Goal: Task Accomplishment & Management: Manage account settings

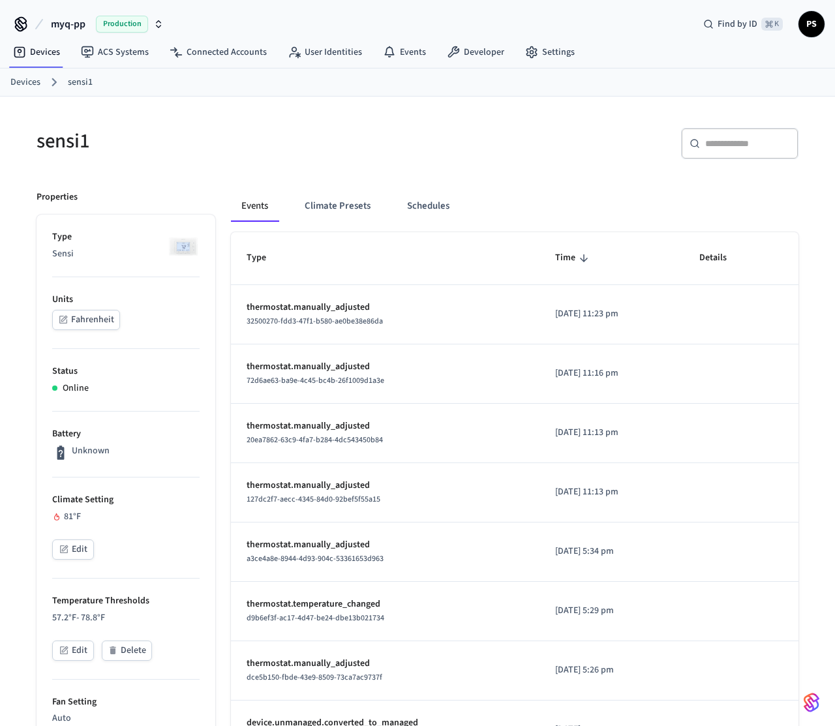
click at [82, 554] on button "Edit" at bounding box center [73, 549] width 42 height 20
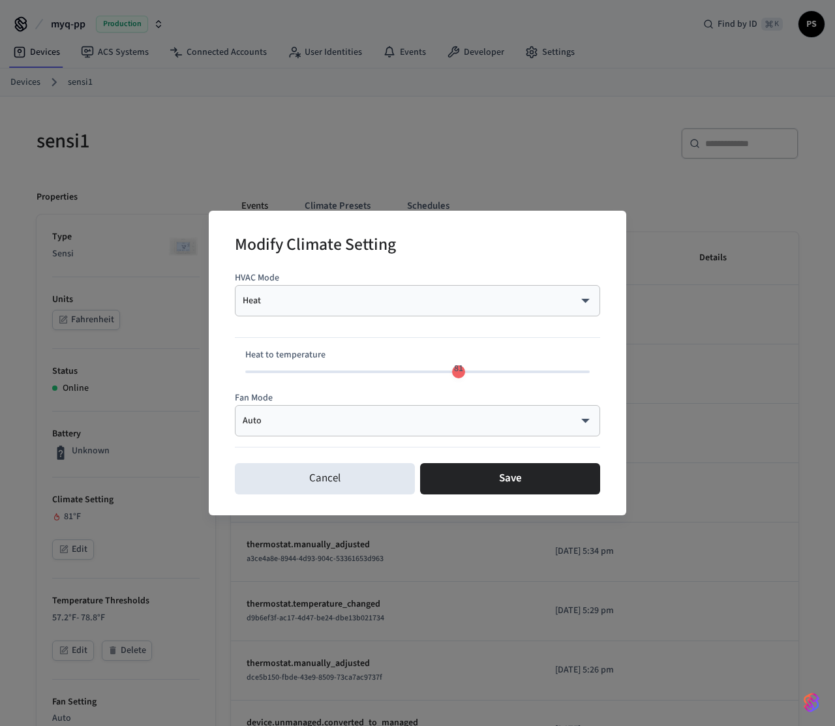
click at [342, 305] on body "myq-pp Production Find by ID ⌘ K PS Devices ACS Systems Connected Accounts User…" at bounding box center [417, 685] width 835 height 1370
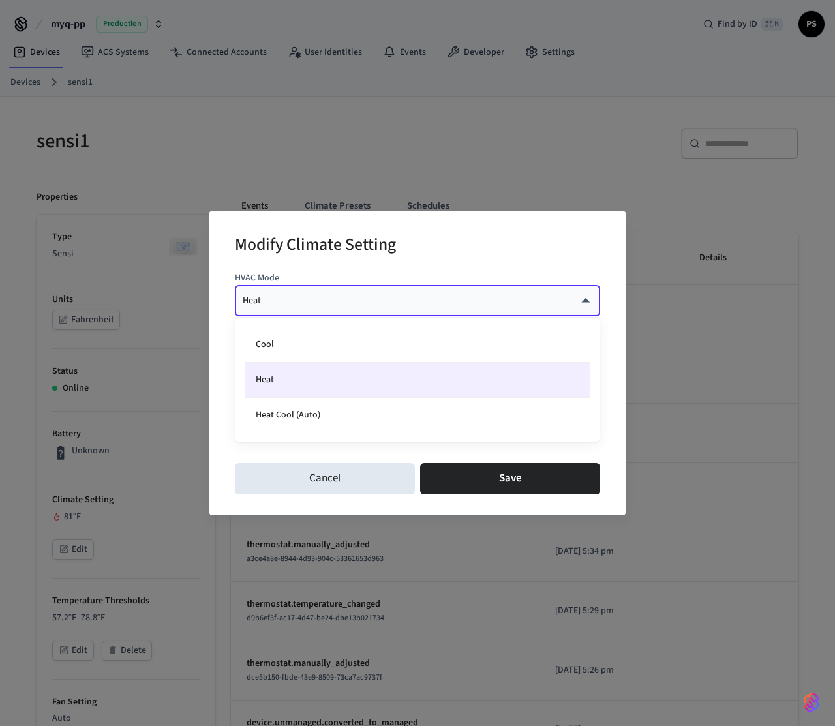
click at [295, 374] on li "Heat" at bounding box center [417, 380] width 344 height 35
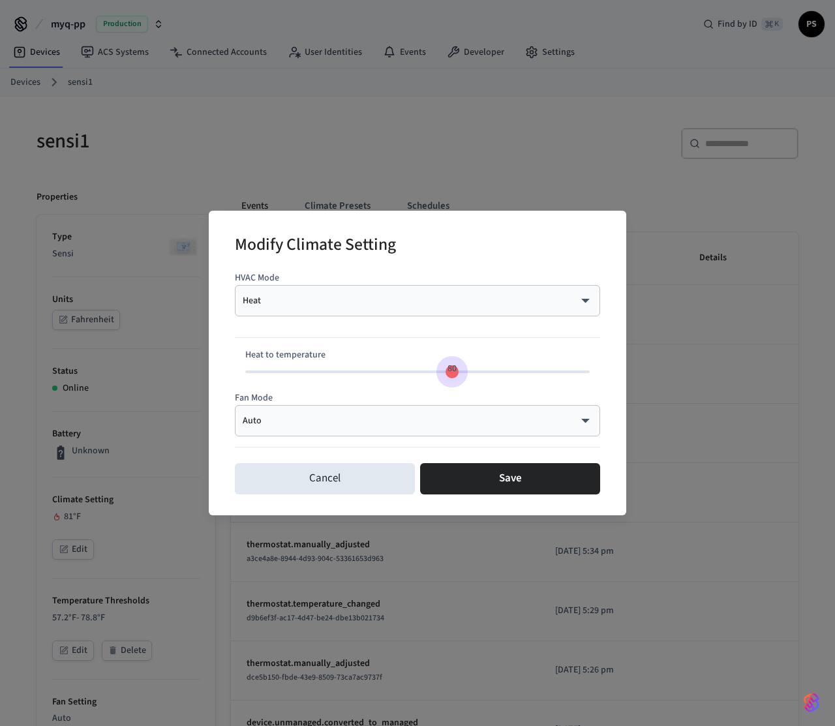
type input "**"
click at [459, 372] on span "81" at bounding box center [458, 368] width 9 height 13
click at [379, 299] on body "myq-pp Production Find by ID ⌘ K PS Devices ACS Systems Connected Accounts User…" at bounding box center [417, 685] width 835 height 1370
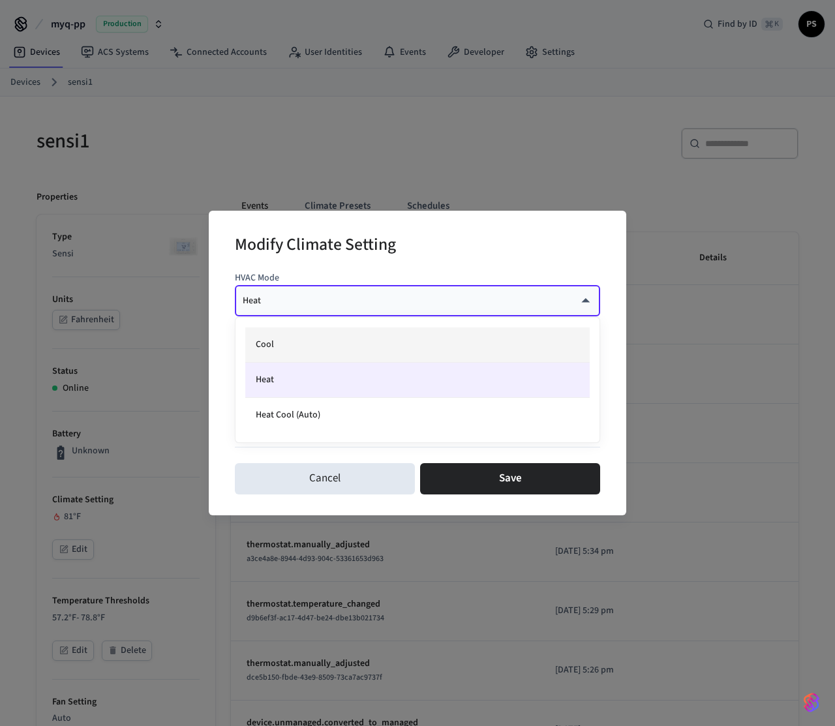
click at [317, 353] on li "Cool" at bounding box center [417, 344] width 344 height 35
type input "****"
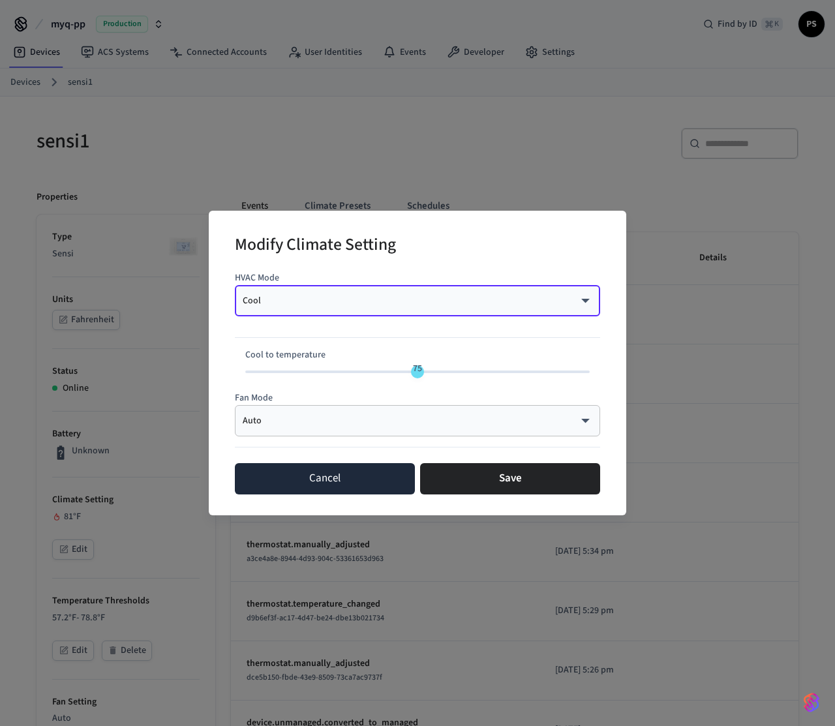
click at [347, 485] on button "Cancel" at bounding box center [325, 478] width 180 height 31
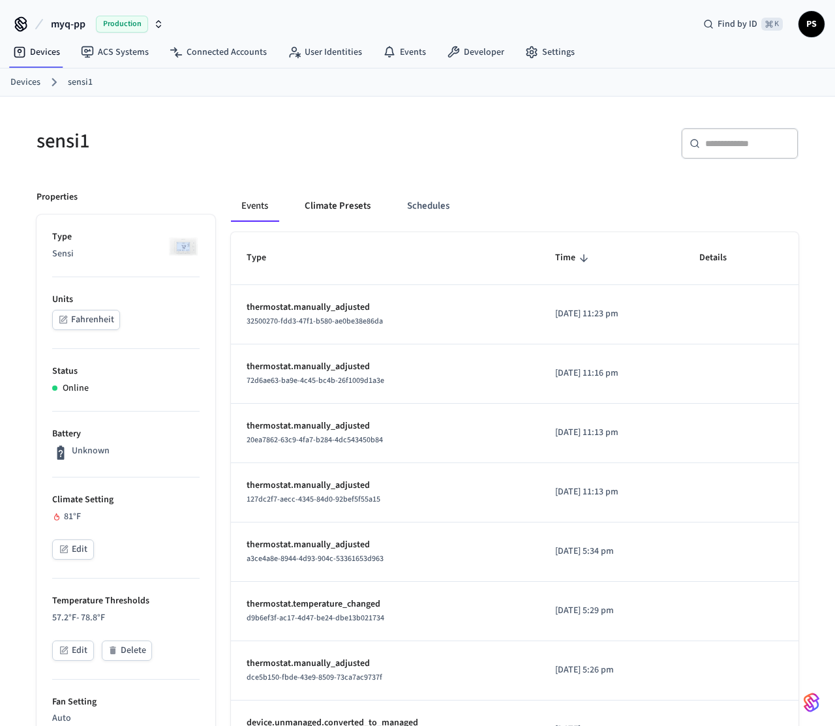
click at [331, 216] on button "Climate Presets" at bounding box center [337, 205] width 87 height 31
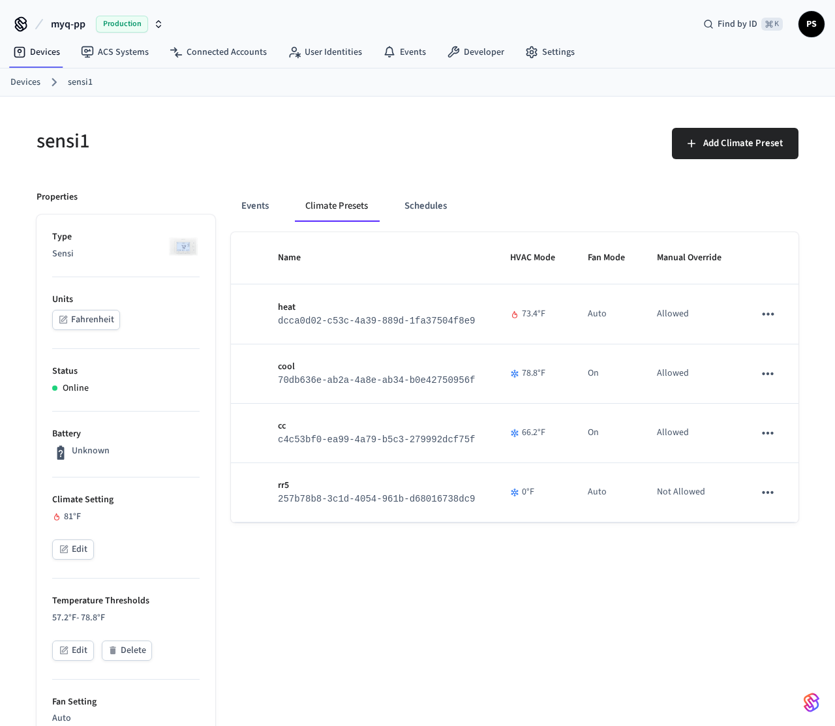
click at [71, 552] on button "Edit" at bounding box center [73, 549] width 42 height 20
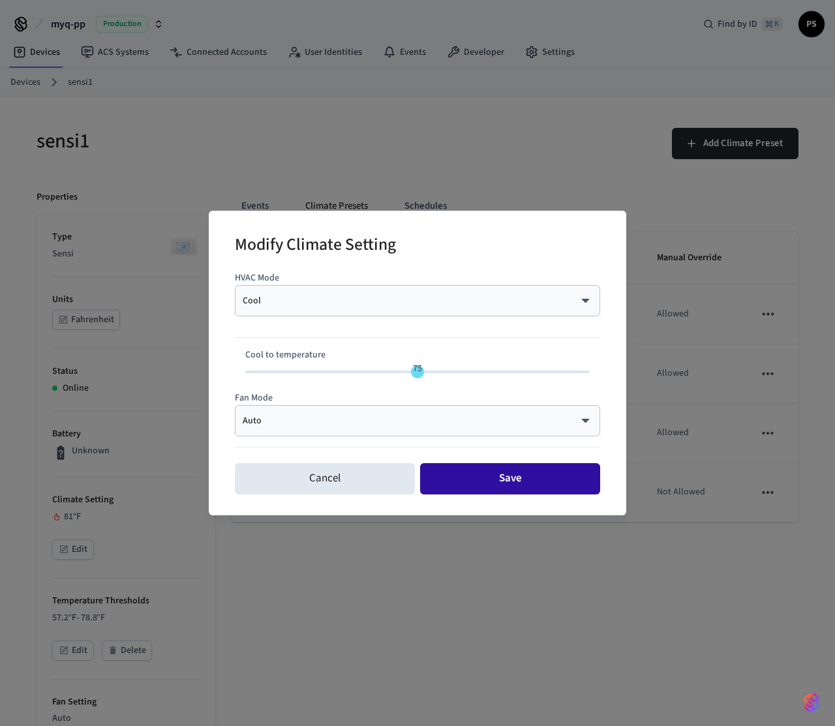
click at [490, 475] on button "Save" at bounding box center [510, 478] width 180 height 31
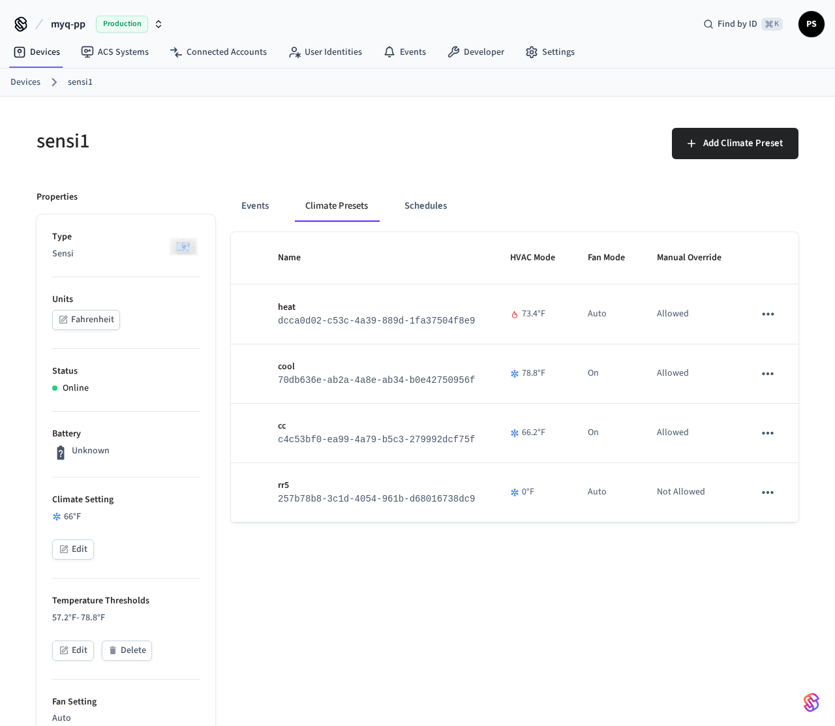
click at [67, 554] on button "Edit" at bounding box center [73, 549] width 42 height 20
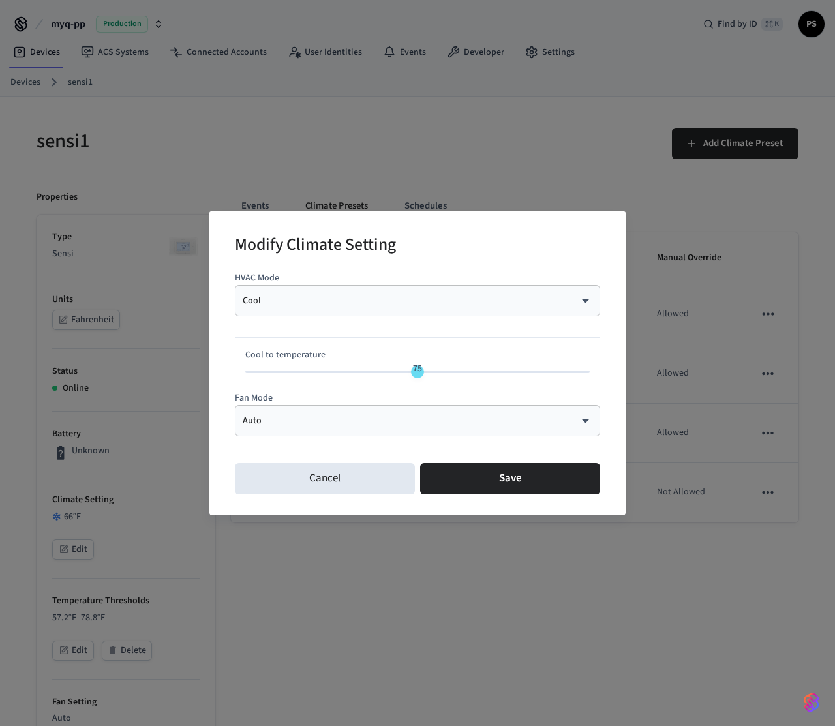
click at [279, 165] on div "Modify Climate Setting HVAC Mode Cool **** ​ Cool to temperature 75 Fan Mode Au…" at bounding box center [417, 363] width 835 height 726
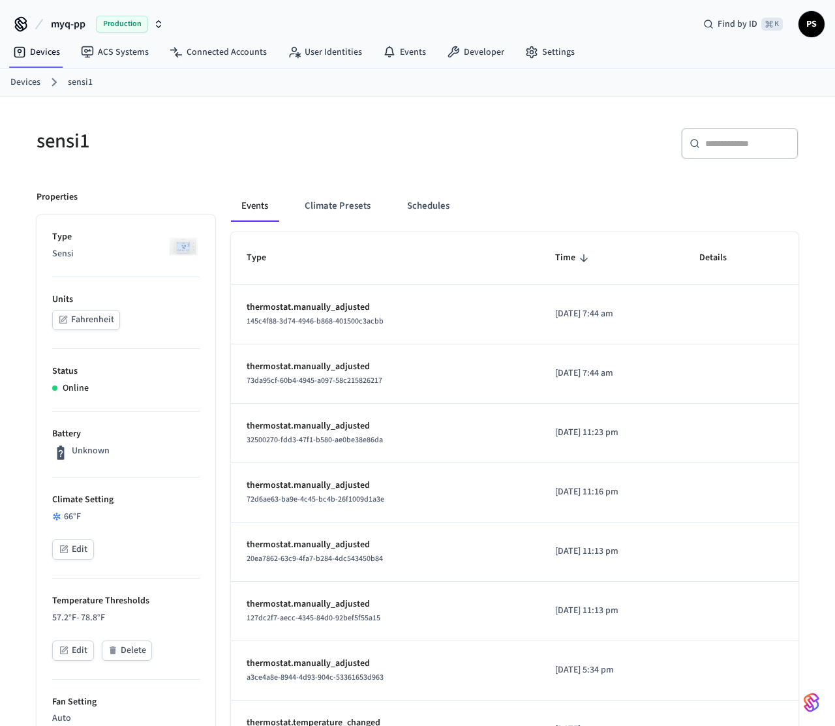
click at [68, 518] on div "66 °F" at bounding box center [125, 517] width 147 height 14
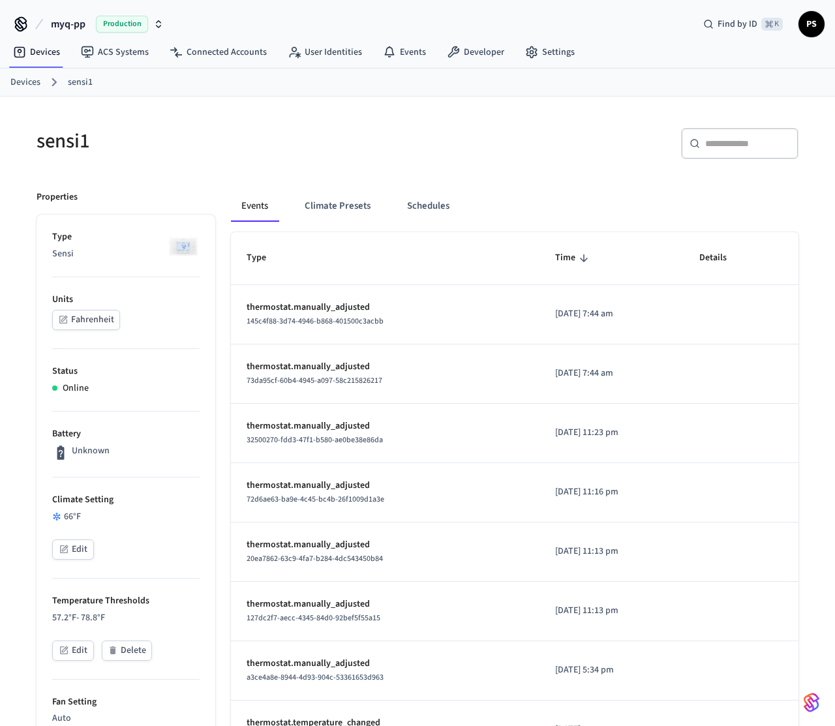
click at [70, 149] on h5 "sensi1" at bounding box center [223, 141] width 373 height 27
click at [125, 147] on h5 "sensi1" at bounding box center [223, 141] width 373 height 27
click at [177, 161] on div "sensi1" at bounding box center [215, 140] width 389 height 57
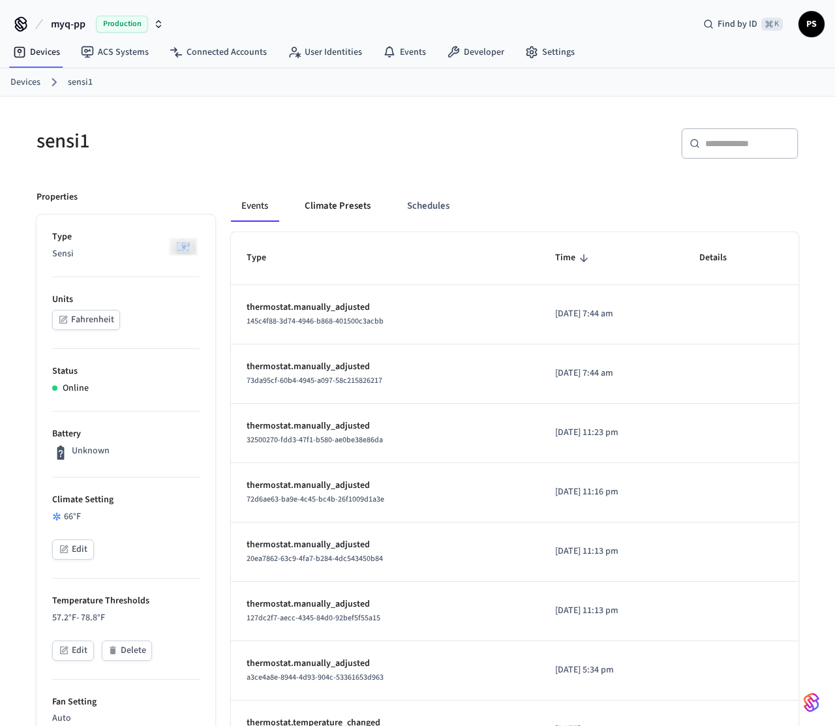
click at [346, 218] on button "Climate Presets" at bounding box center [337, 205] width 87 height 31
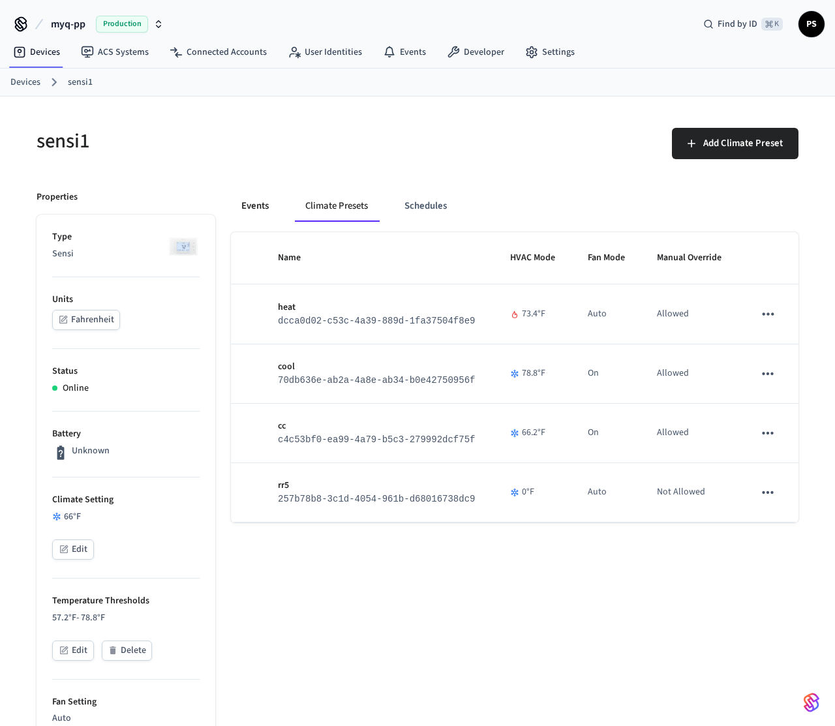
click at [262, 207] on button "Events" at bounding box center [255, 205] width 48 height 31
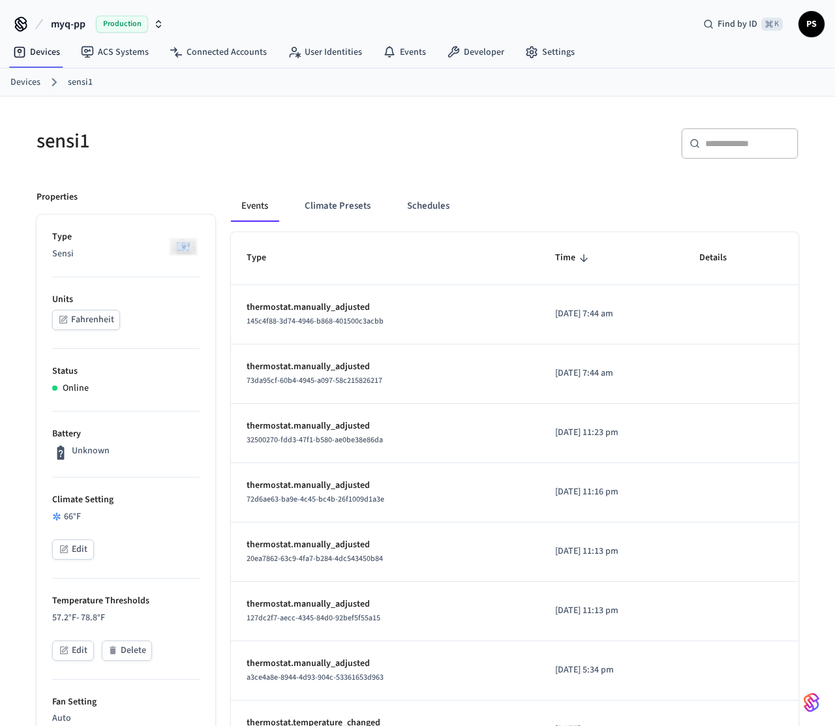
click at [280, 163] on div "sensi1" at bounding box center [215, 140] width 389 height 57
click at [70, 553] on button "Edit" at bounding box center [73, 549] width 42 height 20
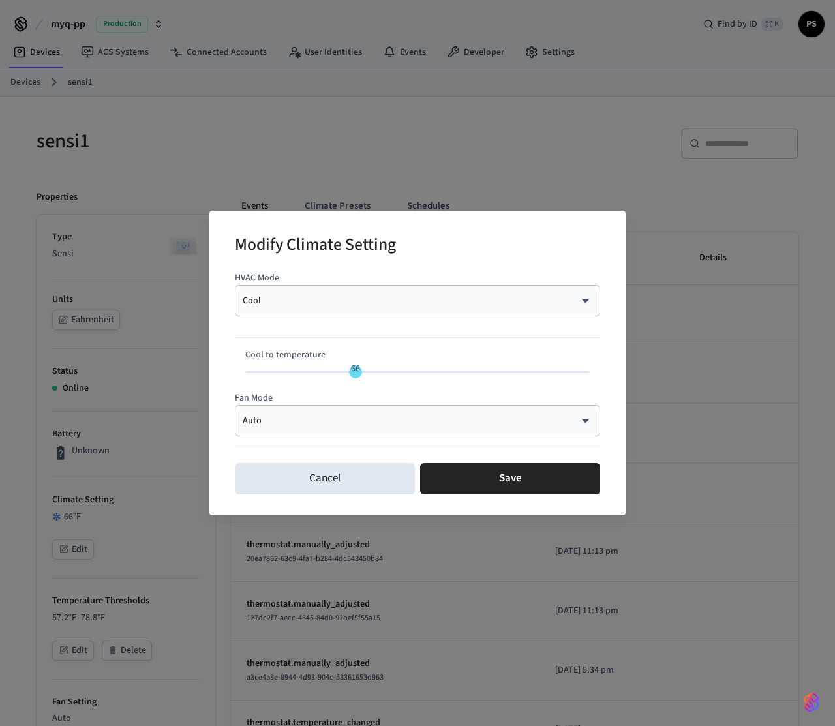
click at [279, 305] on body "myq-pp Production Find by ID ⌘ K PS Devices ACS Systems Connected Accounts User…" at bounding box center [417, 685] width 835 height 1370
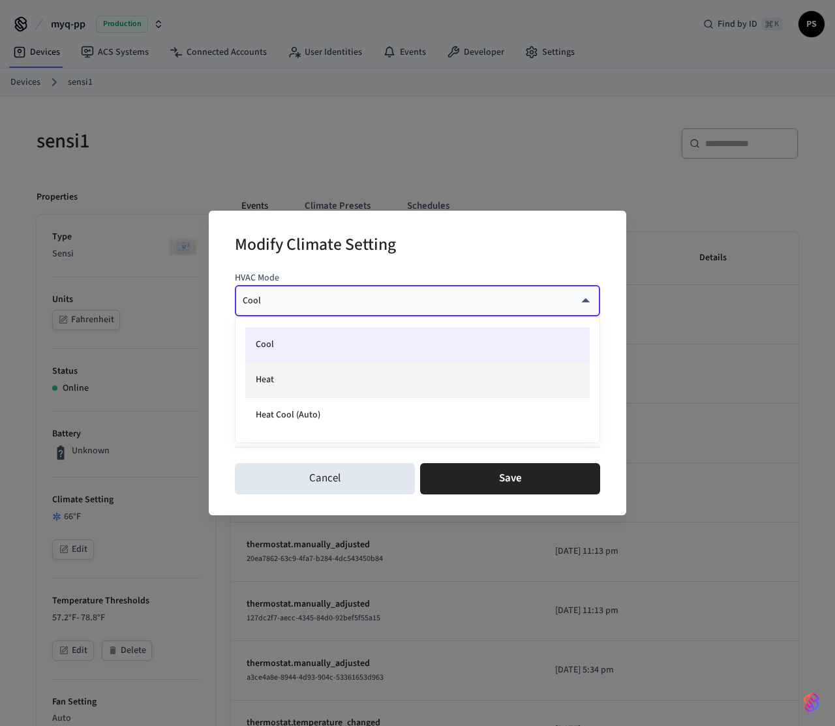
click at [293, 387] on li "Heat" at bounding box center [417, 380] width 344 height 35
type input "****"
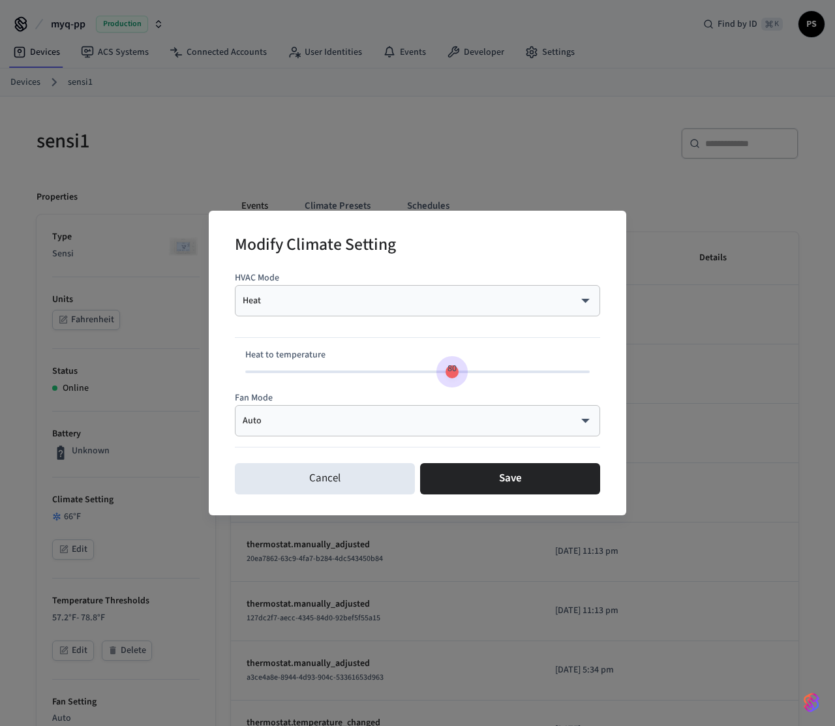
type input "**"
drag, startPoint x: 340, startPoint y: 380, endPoint x: 456, endPoint y: 380, distance: 116.1
click at [456, 378] on span "81" at bounding box center [458, 368] width 25 height 19
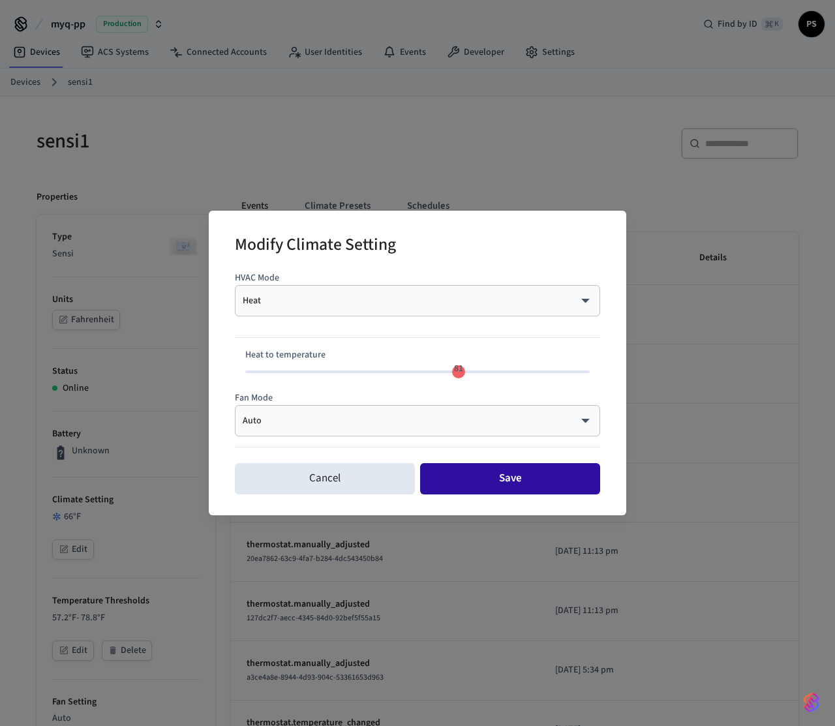
click at [497, 481] on button "Save" at bounding box center [510, 478] width 180 height 31
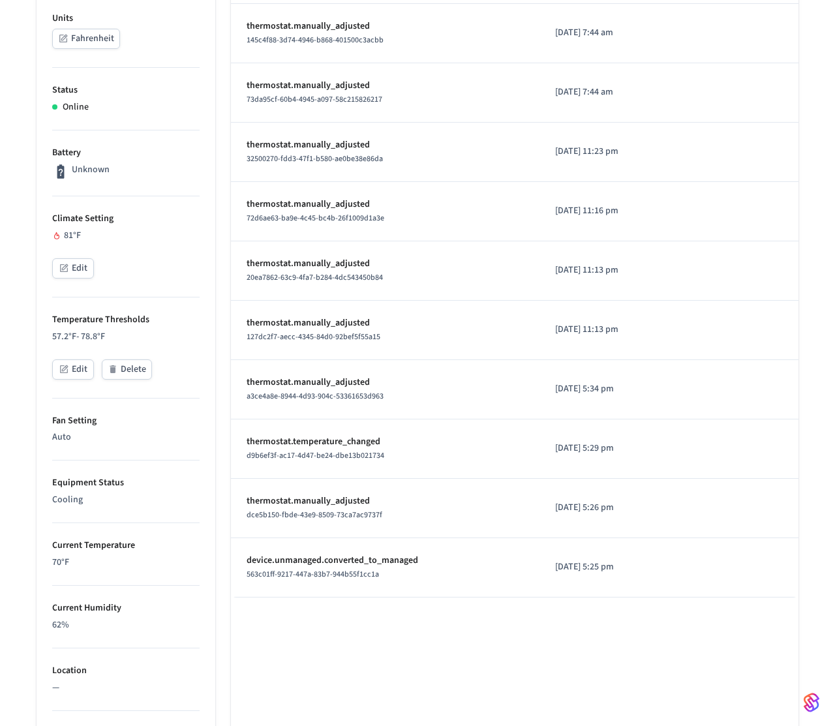
scroll to position [644, 0]
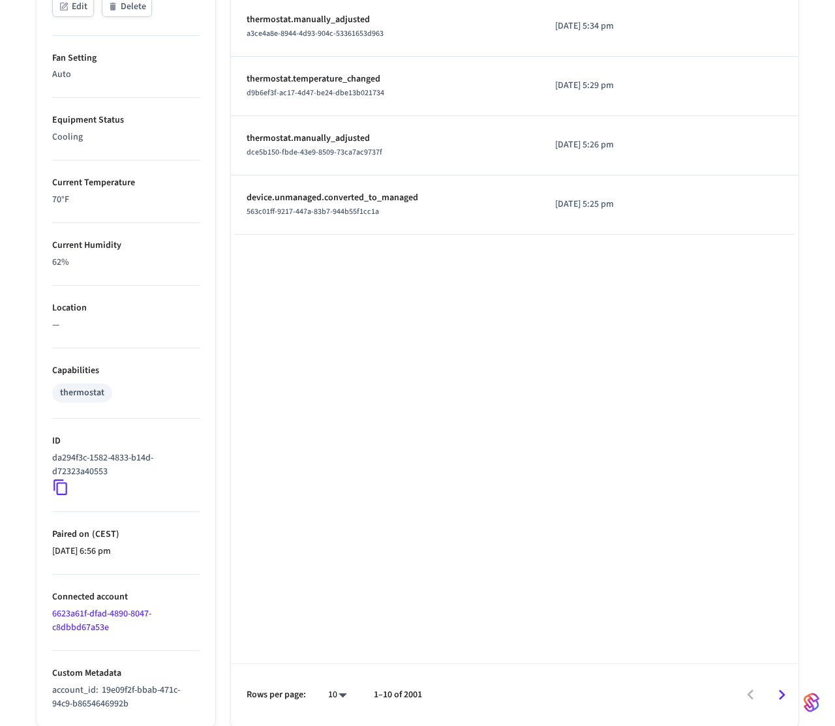
click at [65, 484] on icon at bounding box center [60, 487] width 17 height 17
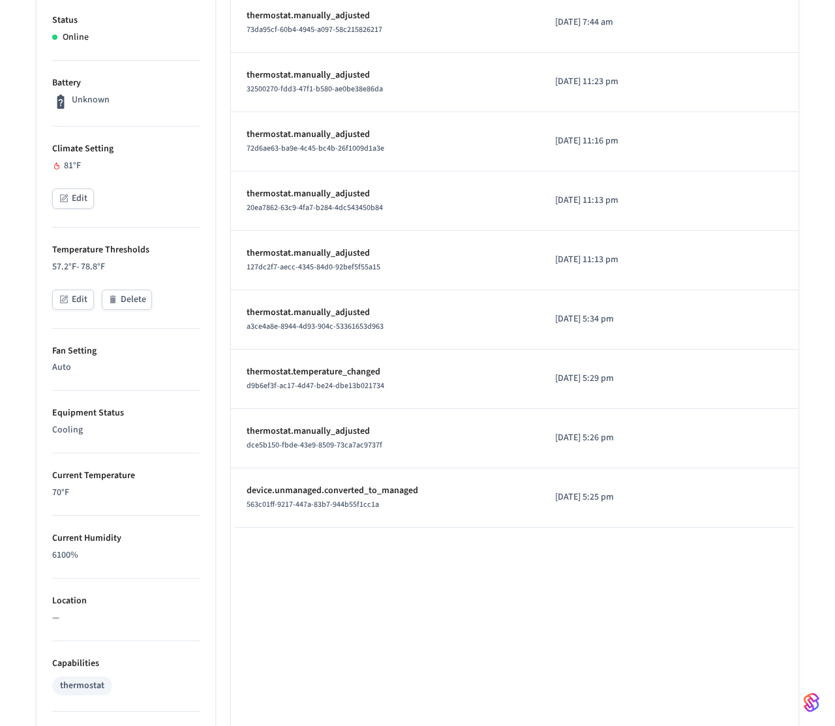
scroll to position [284, 0]
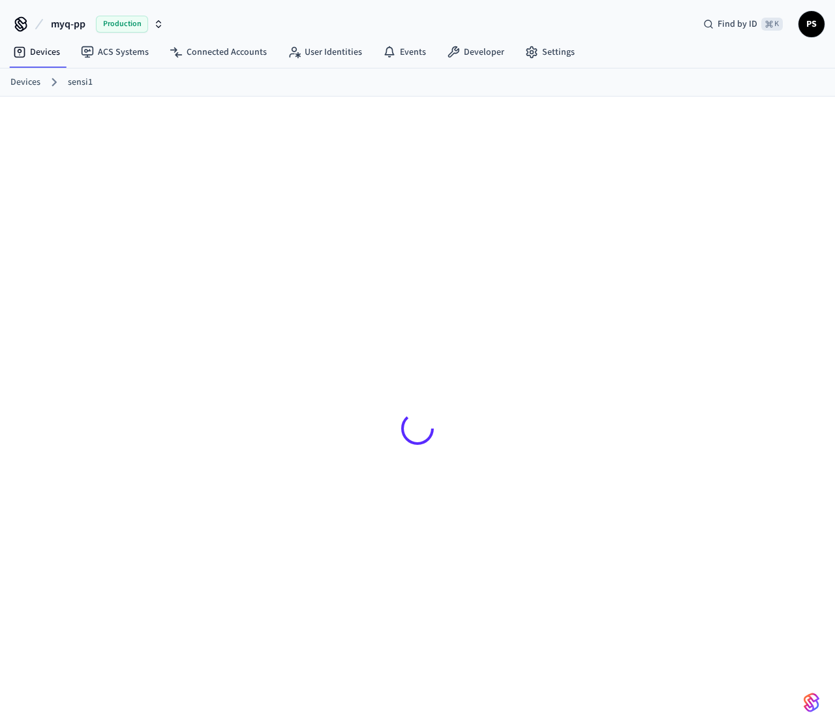
scroll to position [18, 0]
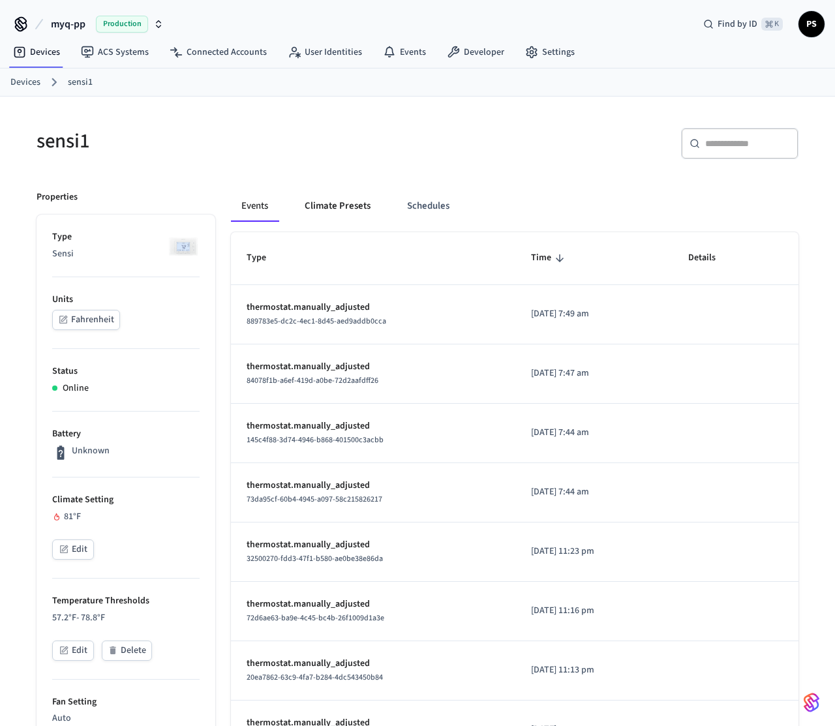
click at [301, 212] on button "Climate Presets" at bounding box center [337, 205] width 87 height 31
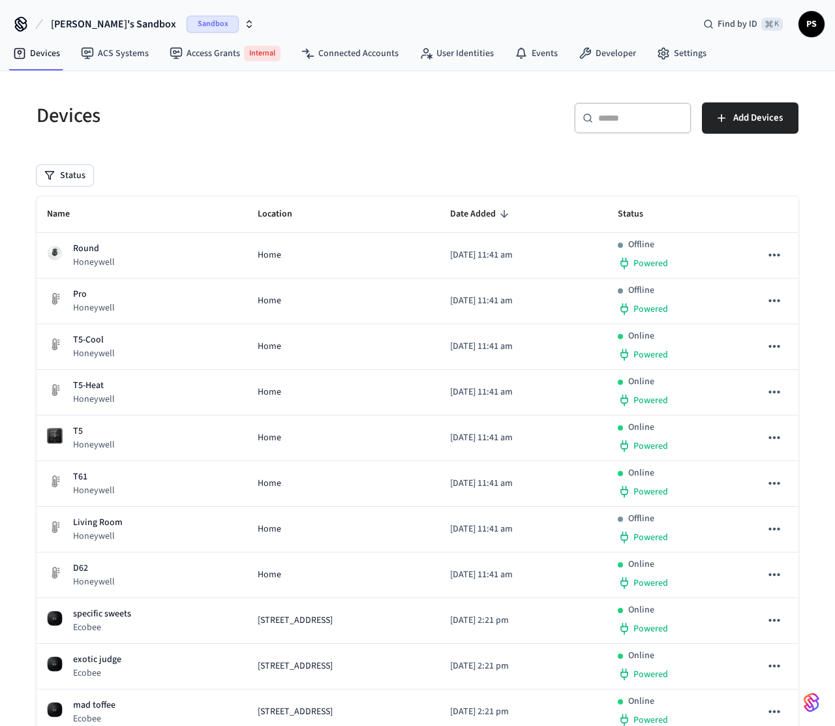
click at [99, 26] on span "Paweł's Sandbox" at bounding box center [113, 24] width 125 height 16
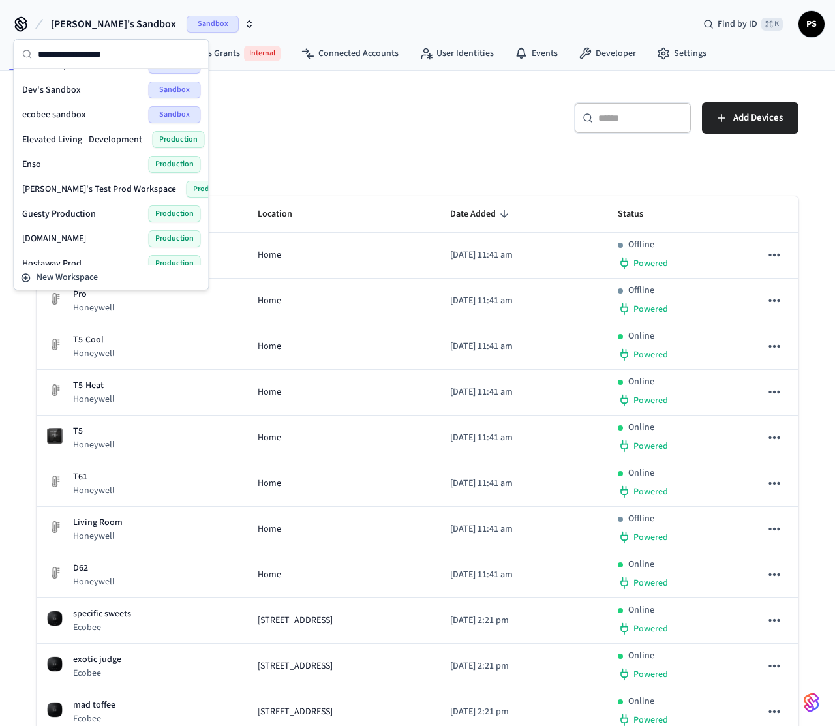
scroll to position [143, 0]
click at [74, 186] on span "[PERSON_NAME]'s Test Prod Workspace" at bounding box center [99, 188] width 154 height 13
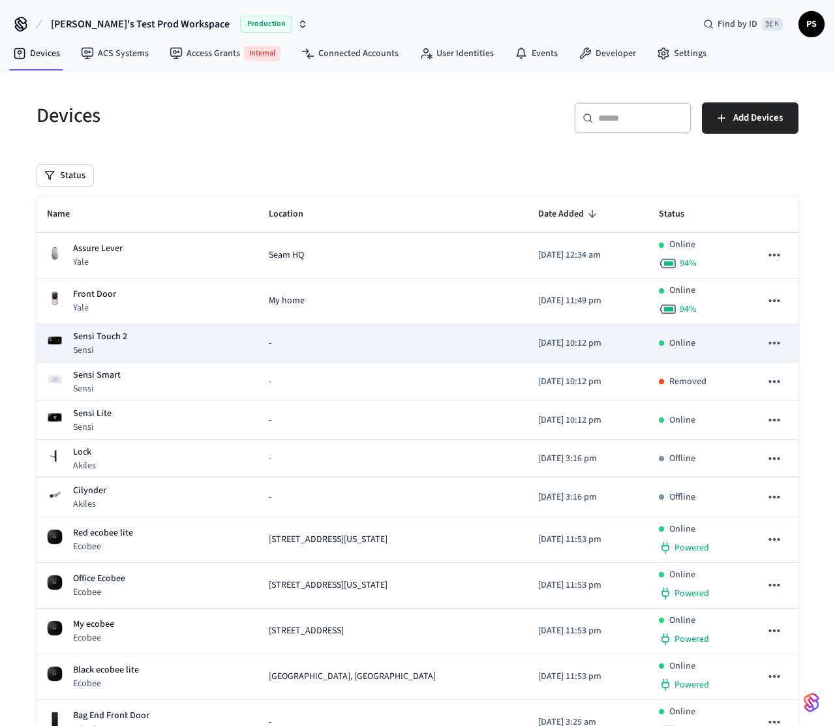
click at [132, 360] on td "Sensi Touch 2 Sensi" at bounding box center [148, 343] width 222 height 38
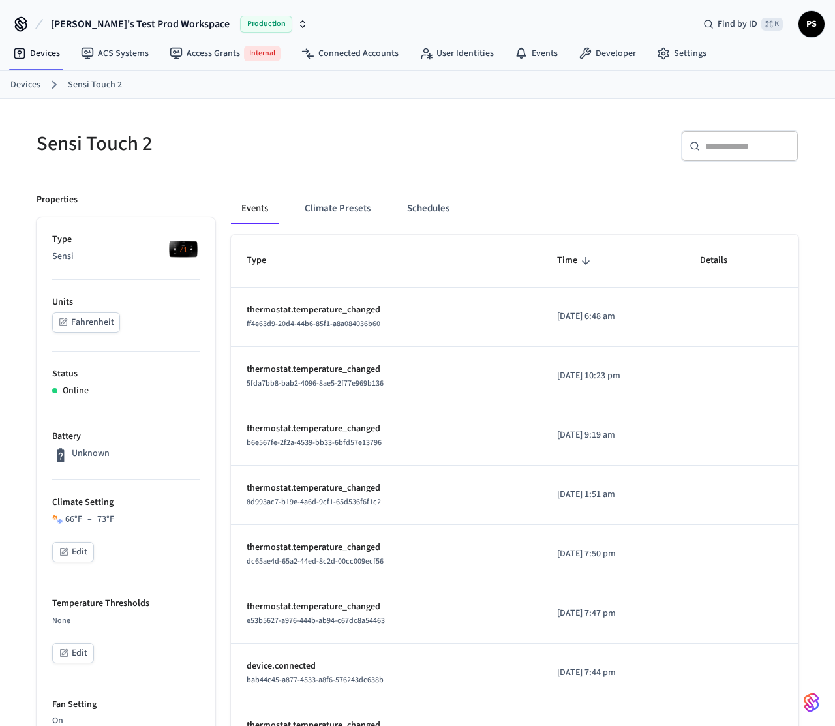
click at [75, 549] on button "Edit" at bounding box center [73, 552] width 42 height 20
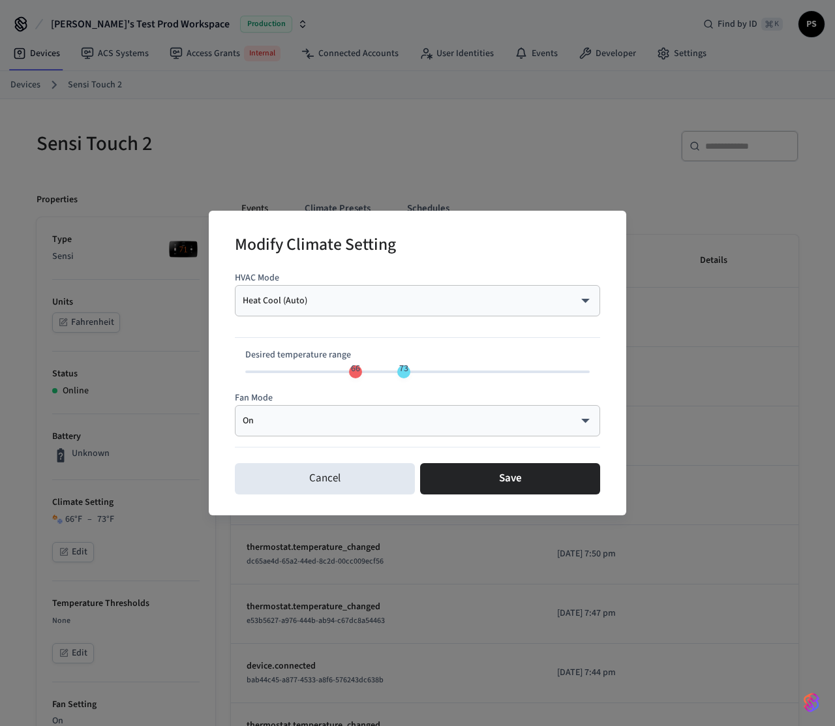
click at [385, 312] on div "Heat Cool (Auto) ********* ​" at bounding box center [417, 300] width 365 height 31
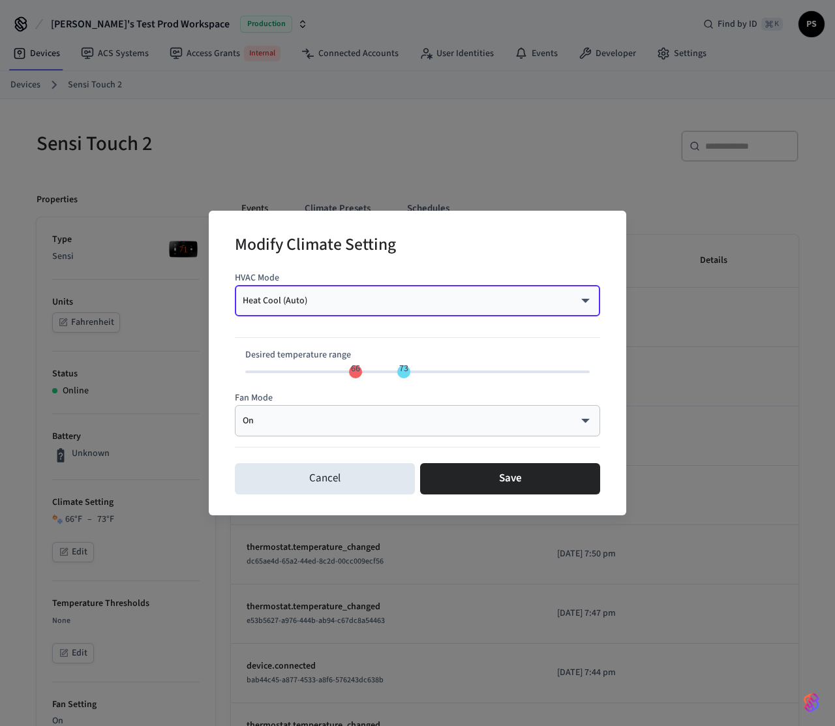
click at [385, 303] on body "Frank's Test Prod Workspace Production Find by ID ⌘ K PS Devices ACS Systems Ac…" at bounding box center [417, 672] width 835 height 1345
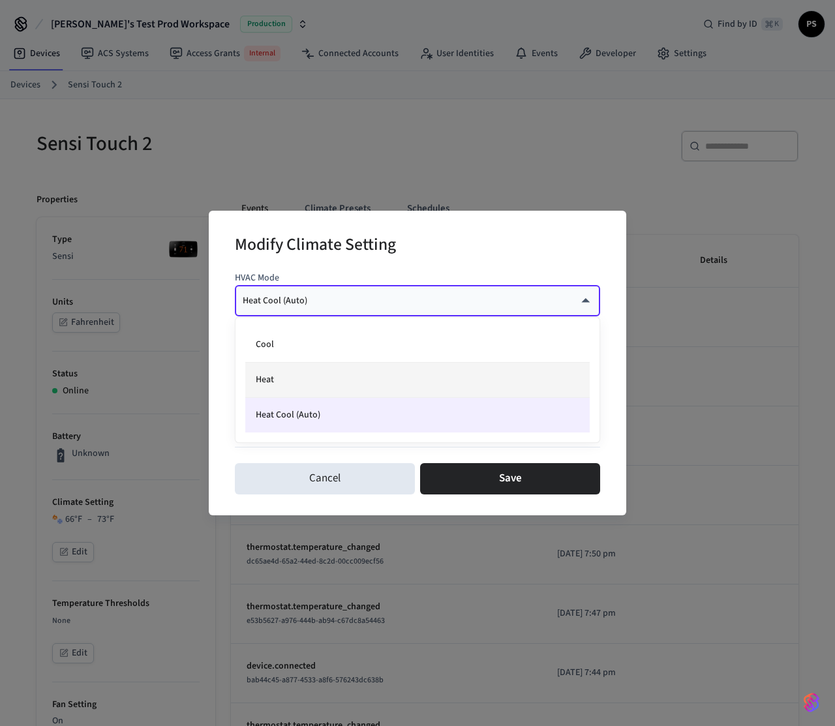
click at [318, 382] on li "Heat" at bounding box center [417, 380] width 344 height 35
type input "****"
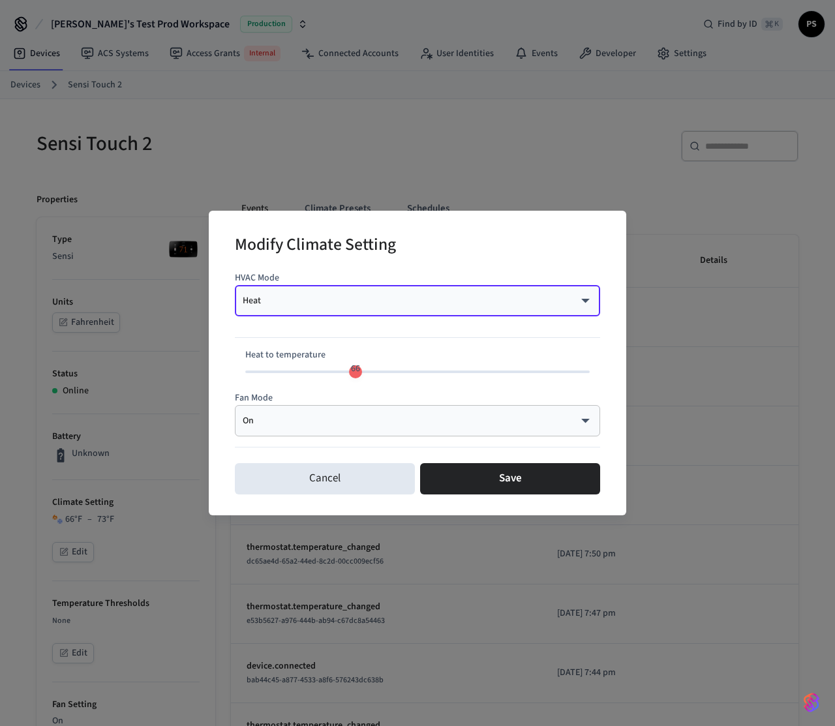
type input "**"
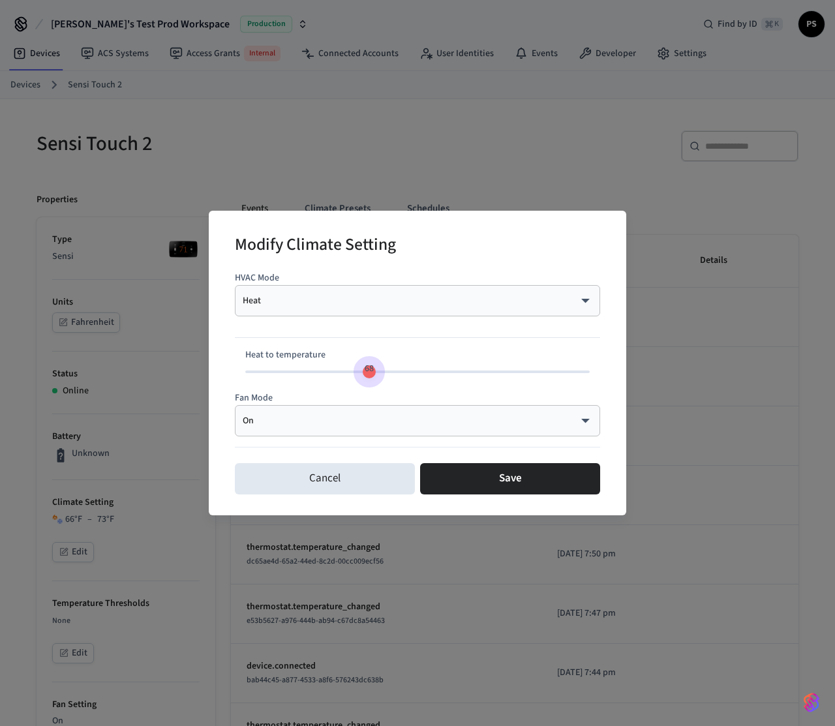
drag, startPoint x: 361, startPoint y: 374, endPoint x: 372, endPoint y: 375, distance: 11.1
click at [372, 375] on span "68" at bounding box center [369, 368] width 25 height 19
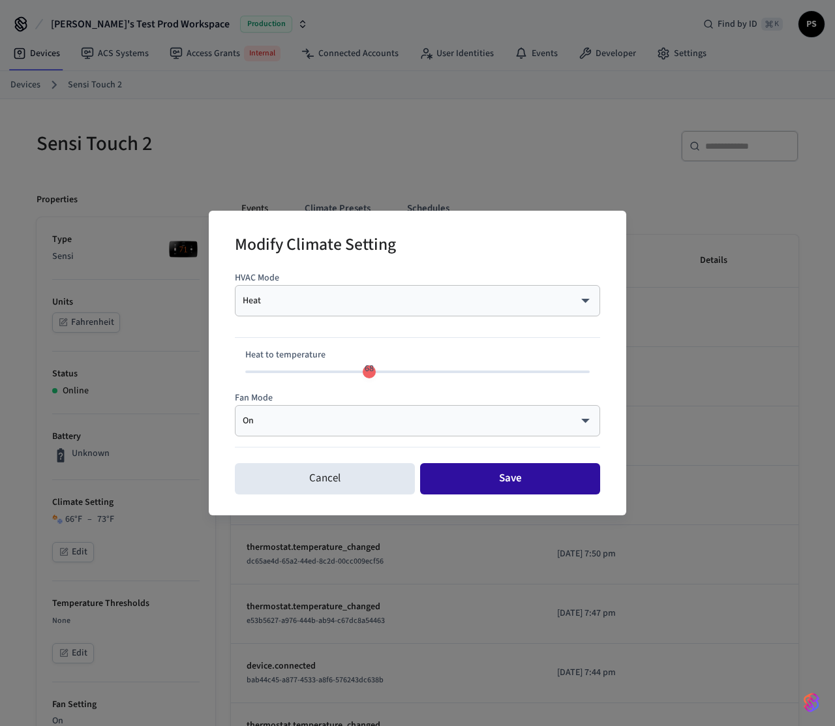
click at [521, 484] on button "Save" at bounding box center [510, 478] width 180 height 31
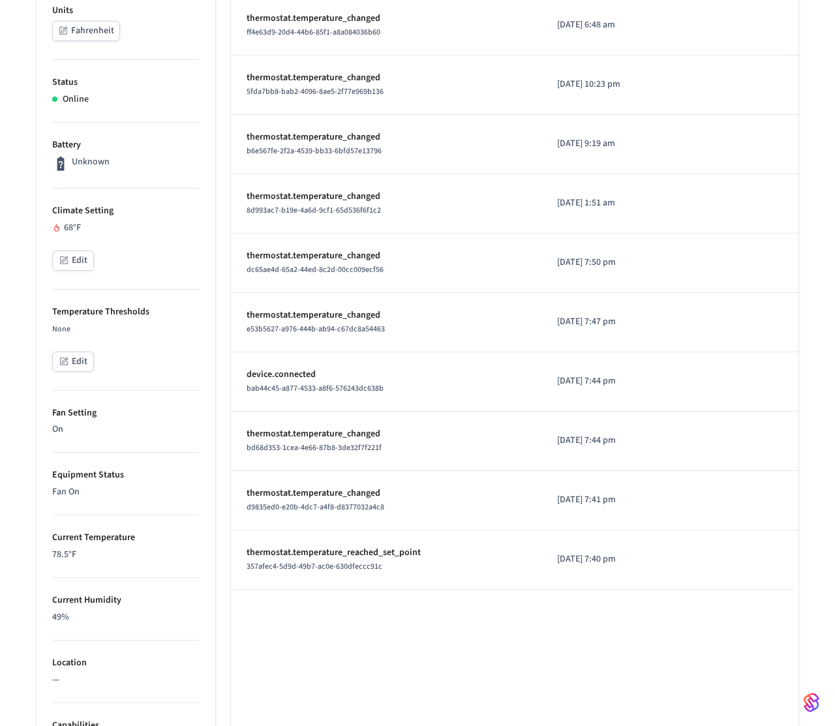
scroll to position [619, 0]
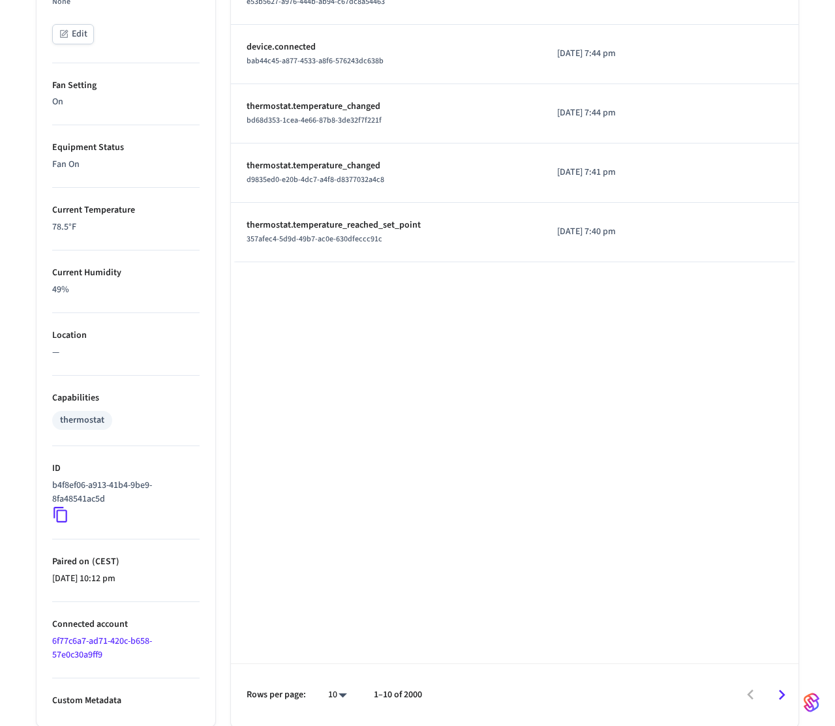
click at [66, 519] on icon at bounding box center [60, 515] width 14 height 16
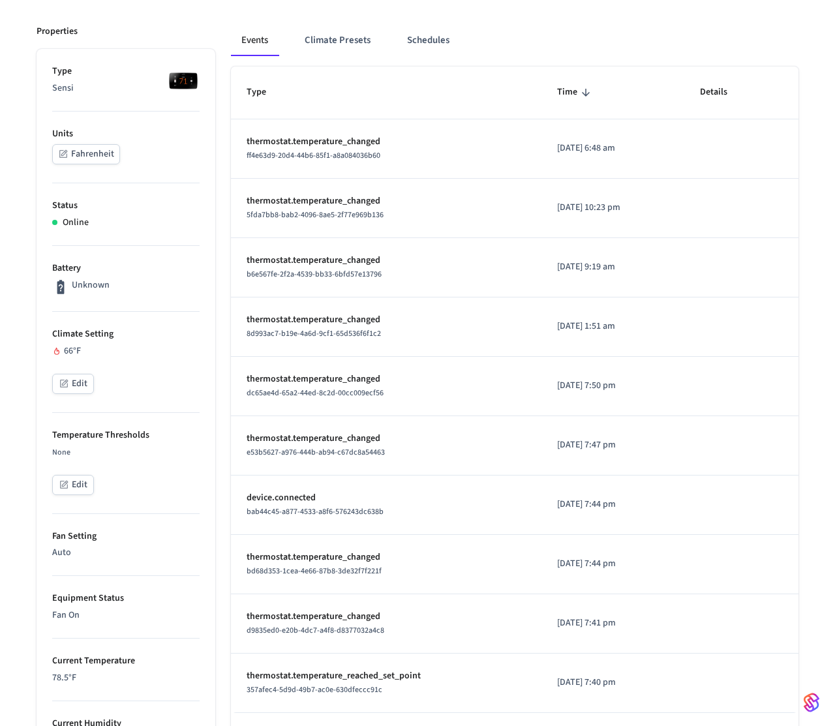
scroll to position [166, 0]
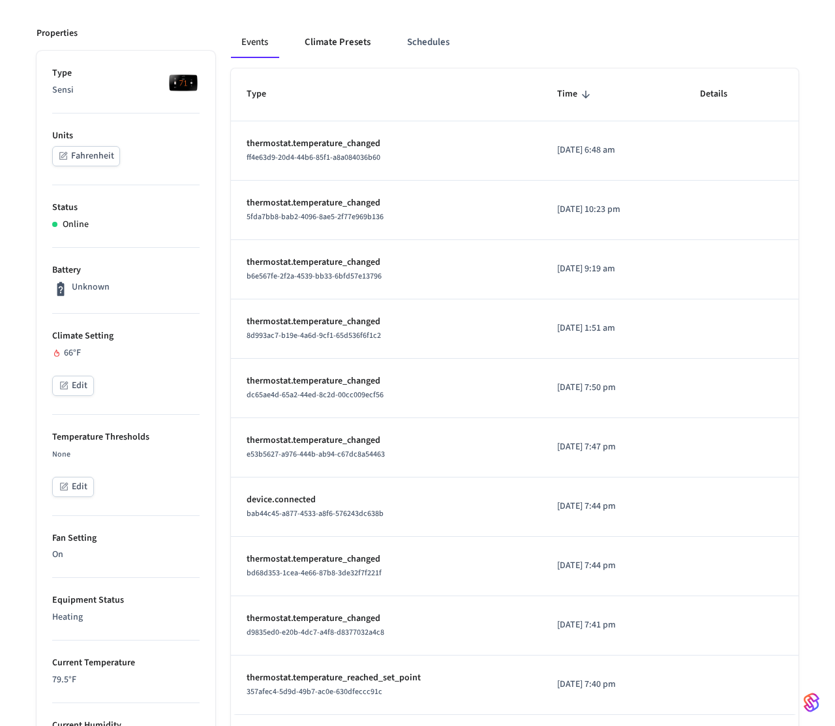
click at [331, 46] on button "Climate Presets" at bounding box center [337, 42] width 87 height 31
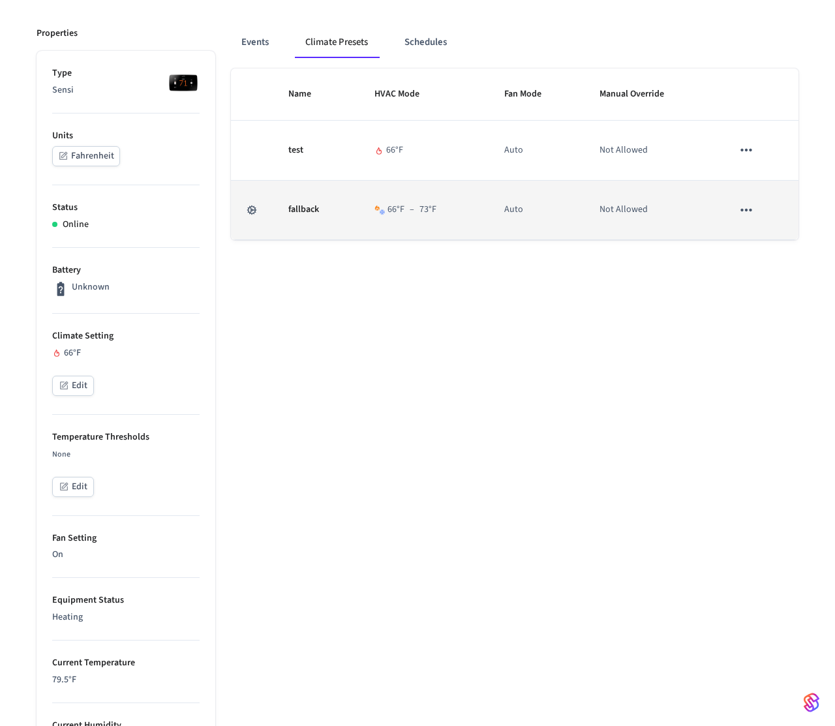
click at [747, 209] on icon "sticky table" at bounding box center [746, 209] width 17 height 17
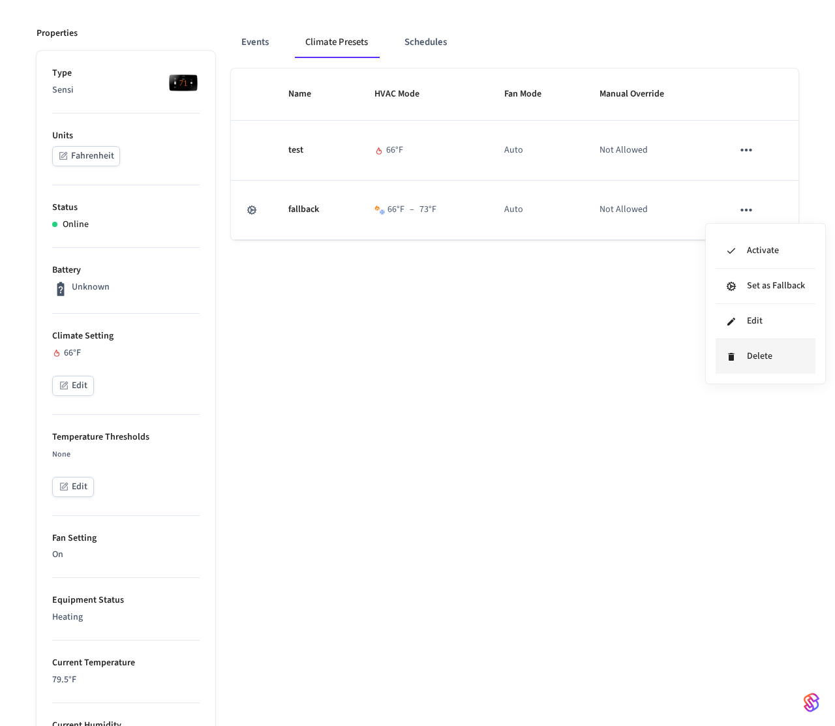
click at [746, 349] on li "Delete" at bounding box center [765, 356] width 100 height 35
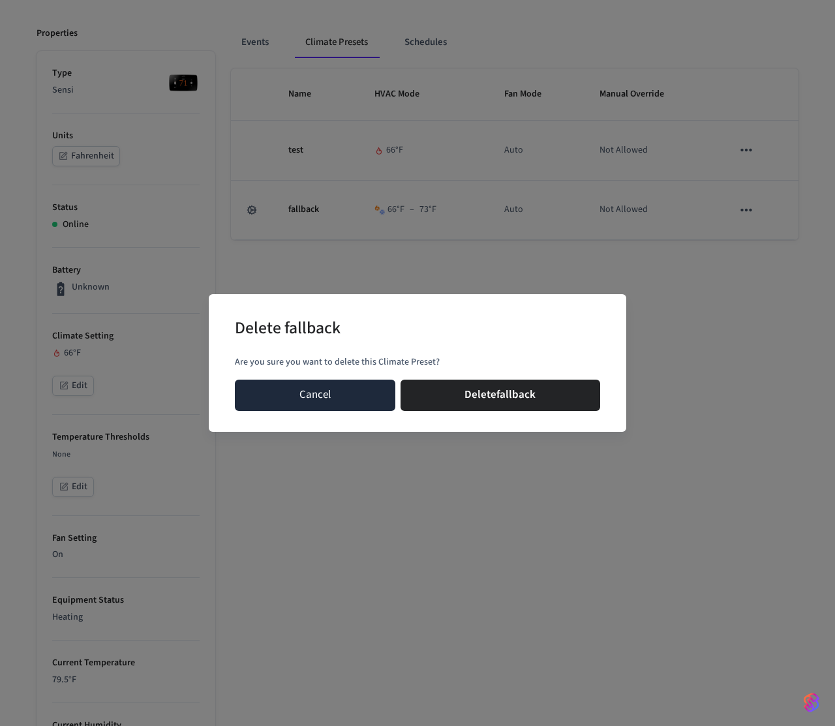
click at [385, 395] on button "Cancel" at bounding box center [315, 395] width 160 height 31
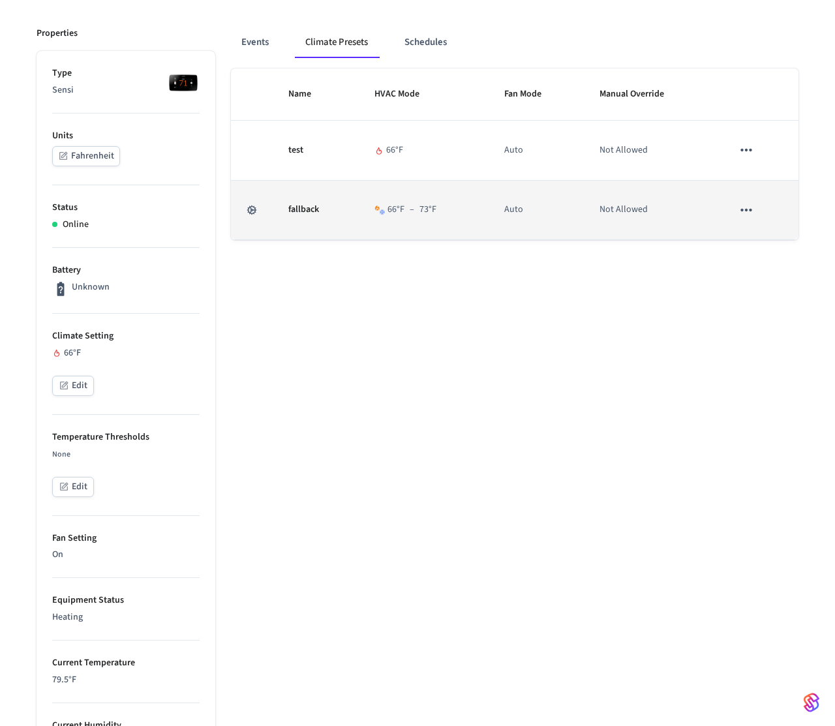
click at [751, 207] on icon "sticky table" at bounding box center [746, 209] width 17 height 17
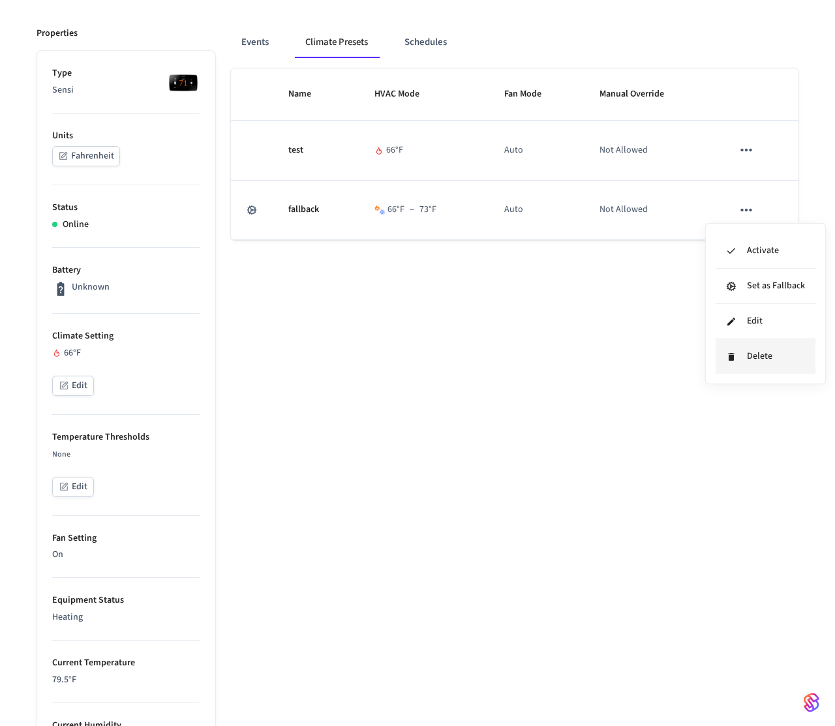
click at [743, 351] on li "Delete" at bounding box center [765, 356] width 100 height 35
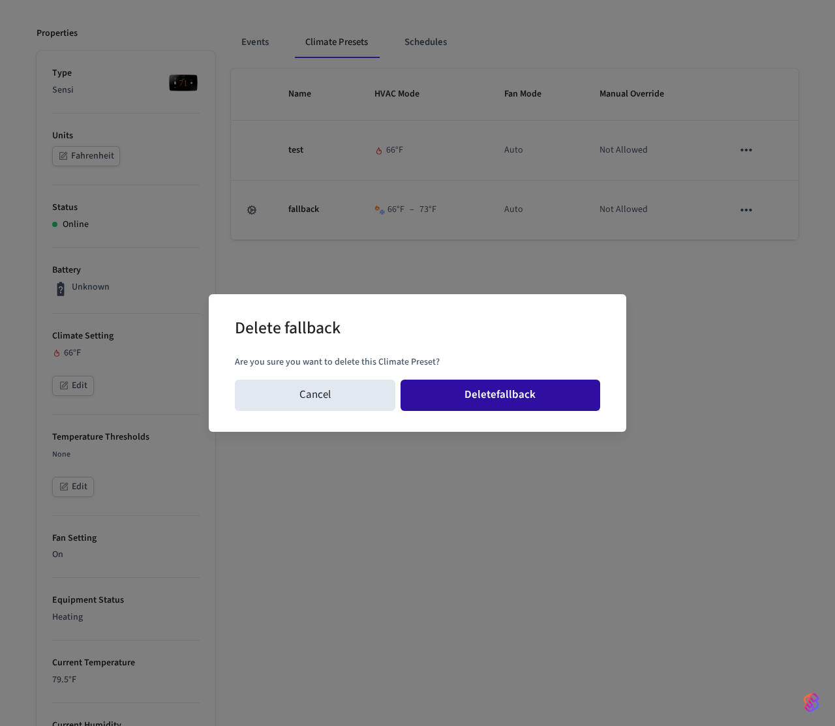
click at [464, 392] on button "Delete fallback" at bounding box center [500, 395] width 200 height 31
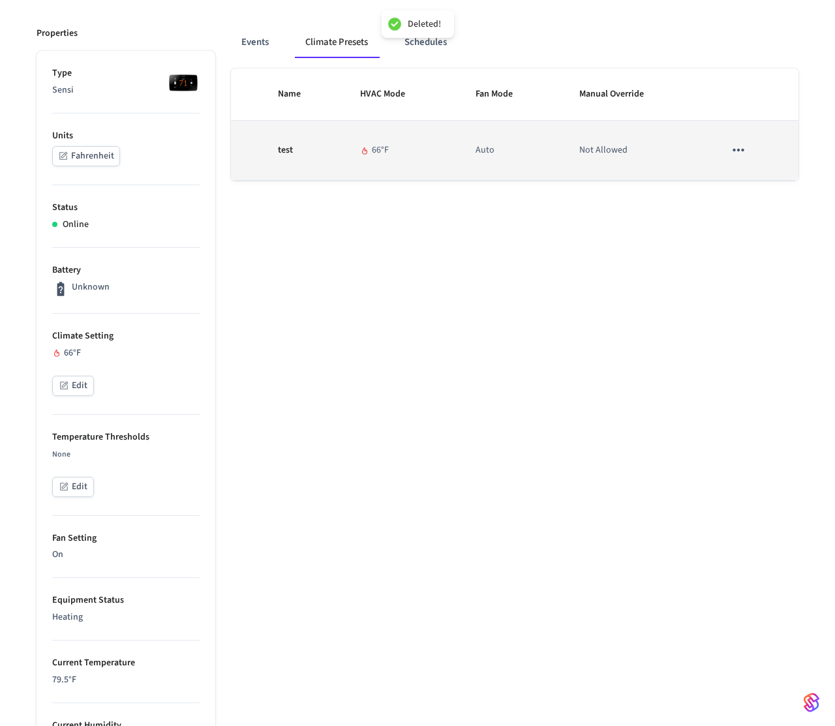
click at [734, 151] on icon "sticky table" at bounding box center [738, 150] width 11 height 3
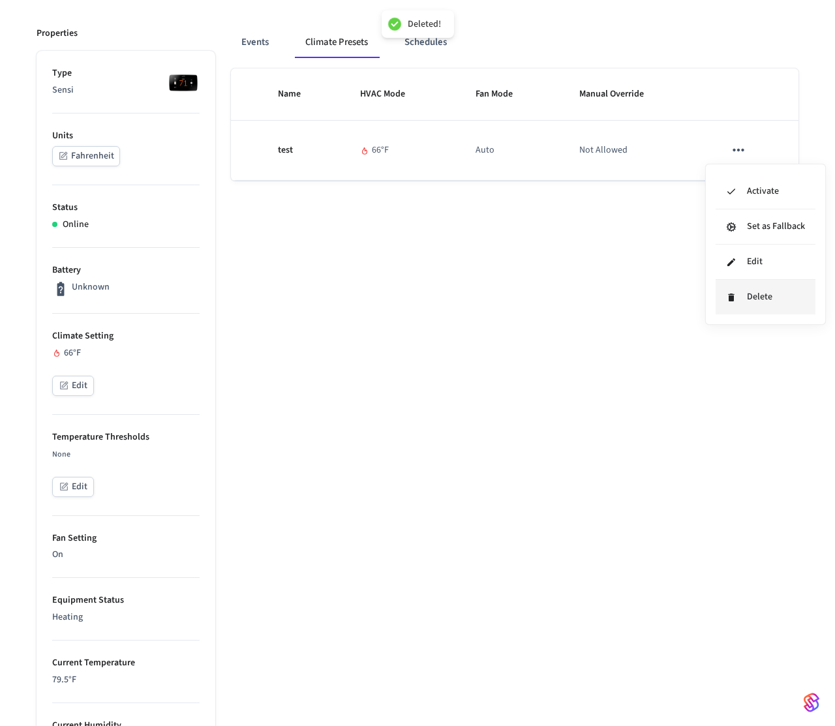
click at [739, 291] on li "Delete" at bounding box center [765, 297] width 100 height 35
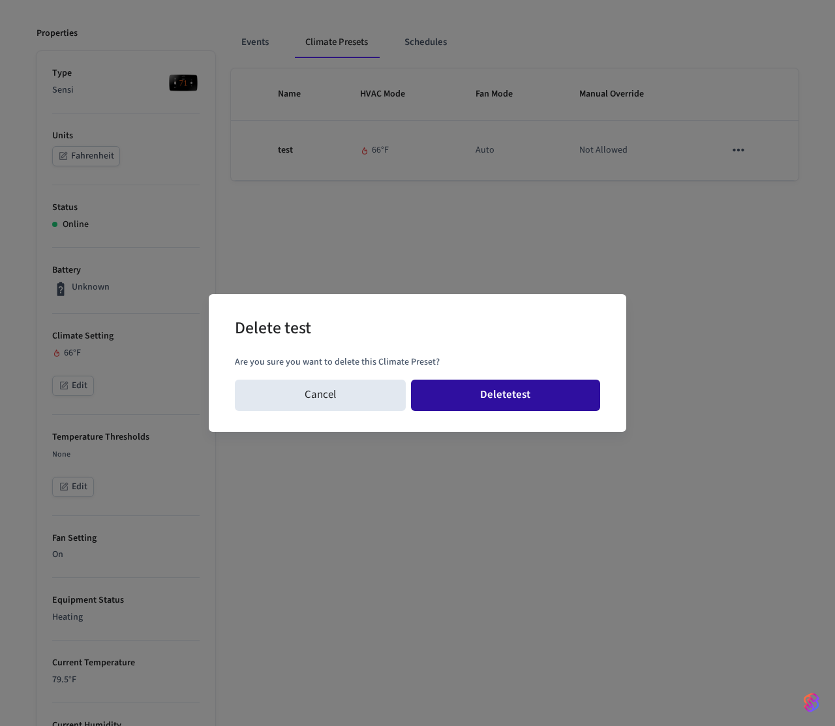
click at [560, 390] on button "Delete test" at bounding box center [506, 395] width 190 height 31
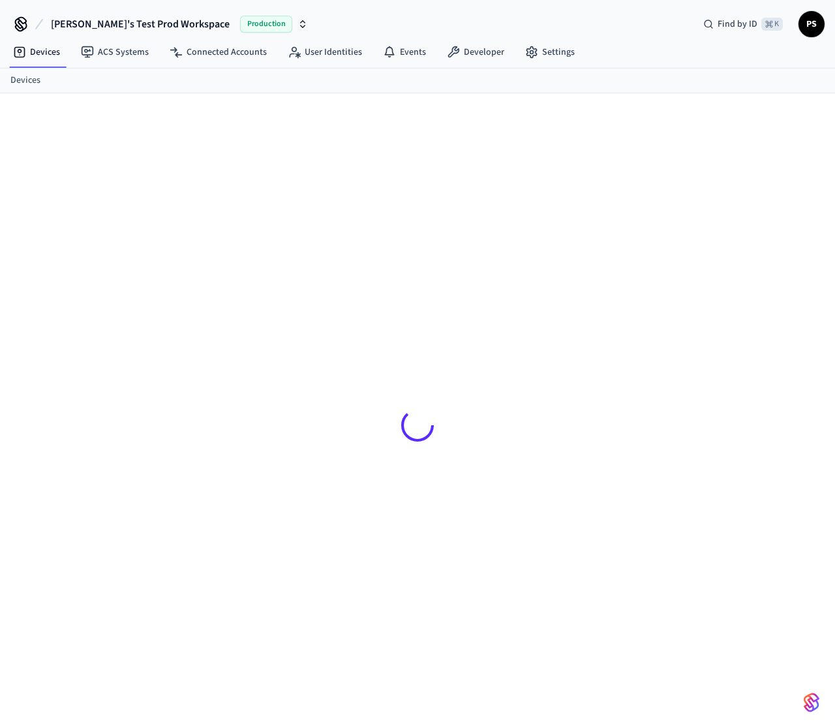
scroll to position [18, 0]
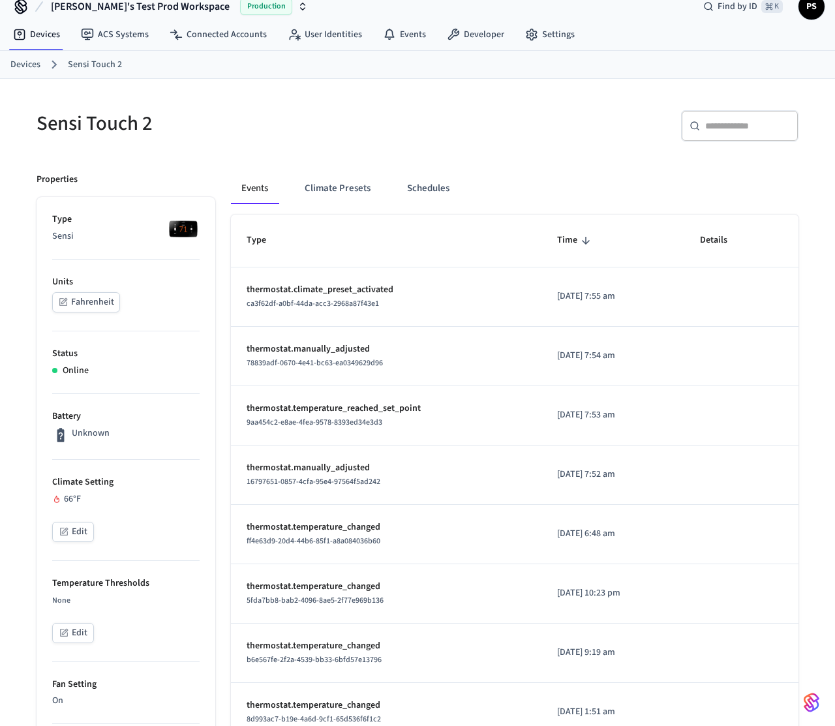
click at [67, 530] on icon "button" at bounding box center [64, 531] width 10 height 10
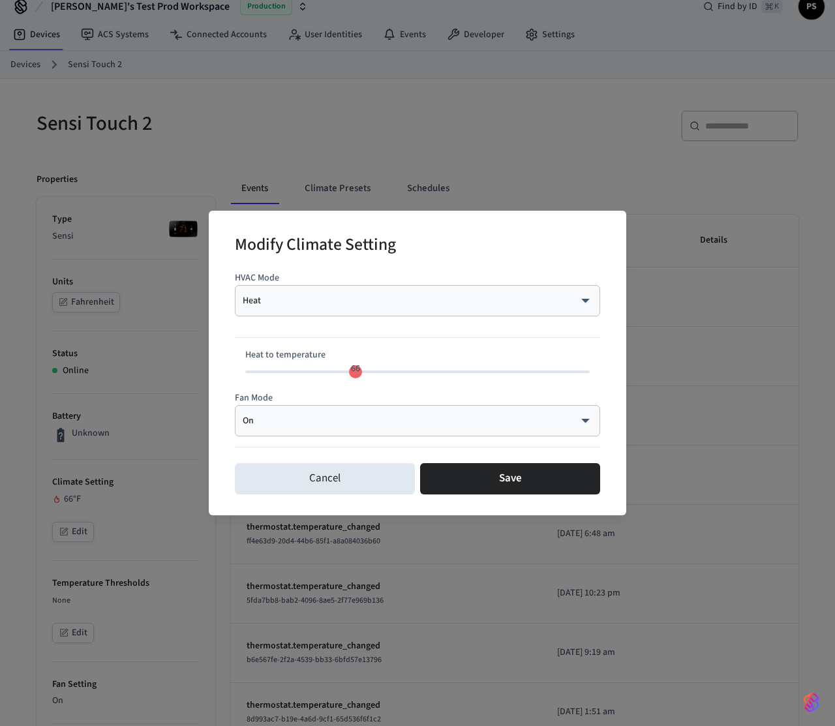
click at [338, 299] on body "[PERSON_NAME]'s Test Prod Workspace Production Find by ID ⌘ K PS Devices ACS Sy…" at bounding box center [417, 653] width 835 height 1343
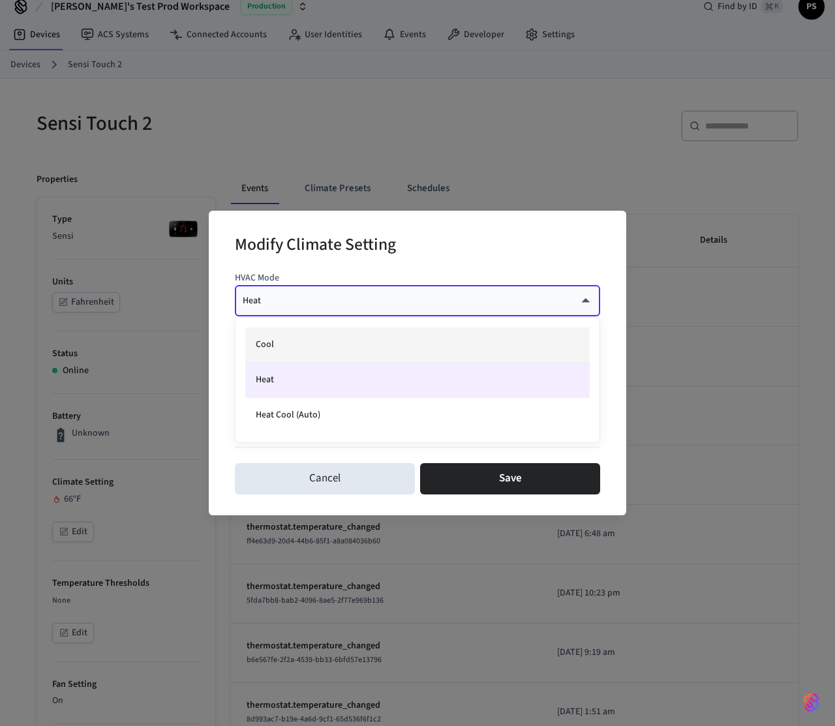
click at [306, 349] on li "Cool" at bounding box center [417, 344] width 344 height 35
type input "****"
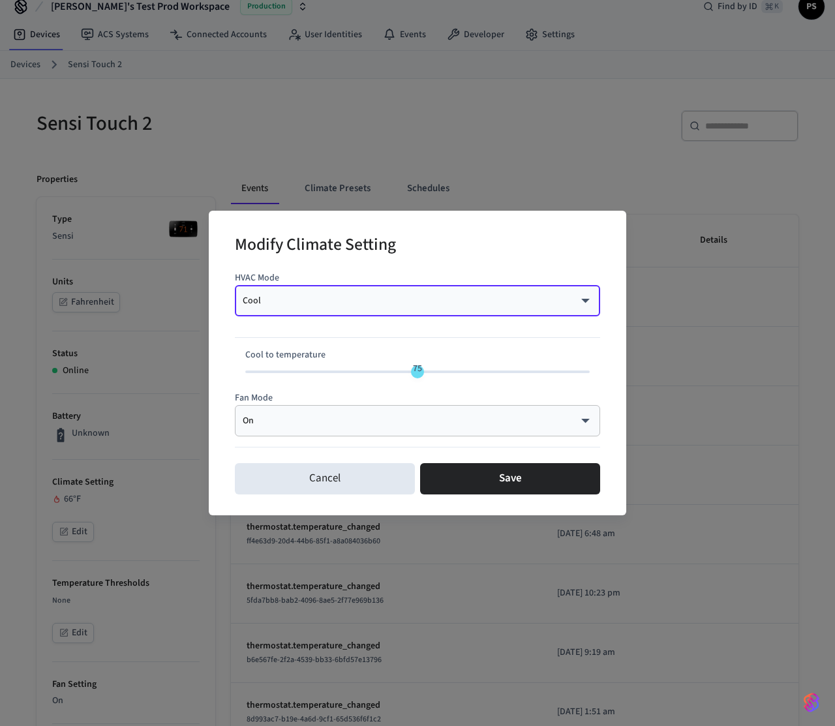
click at [513, 494] on div "Cancel Save" at bounding box center [417, 479] width 365 height 42
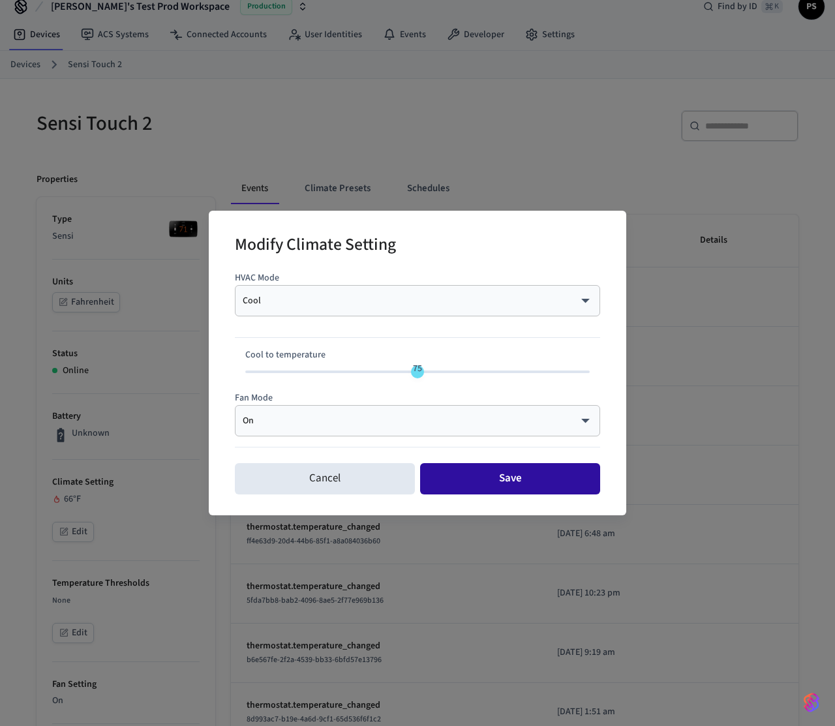
click at [514, 478] on button "Save" at bounding box center [510, 478] width 180 height 31
